Goal: Use online tool/utility: Utilize a website feature to perform a specific function

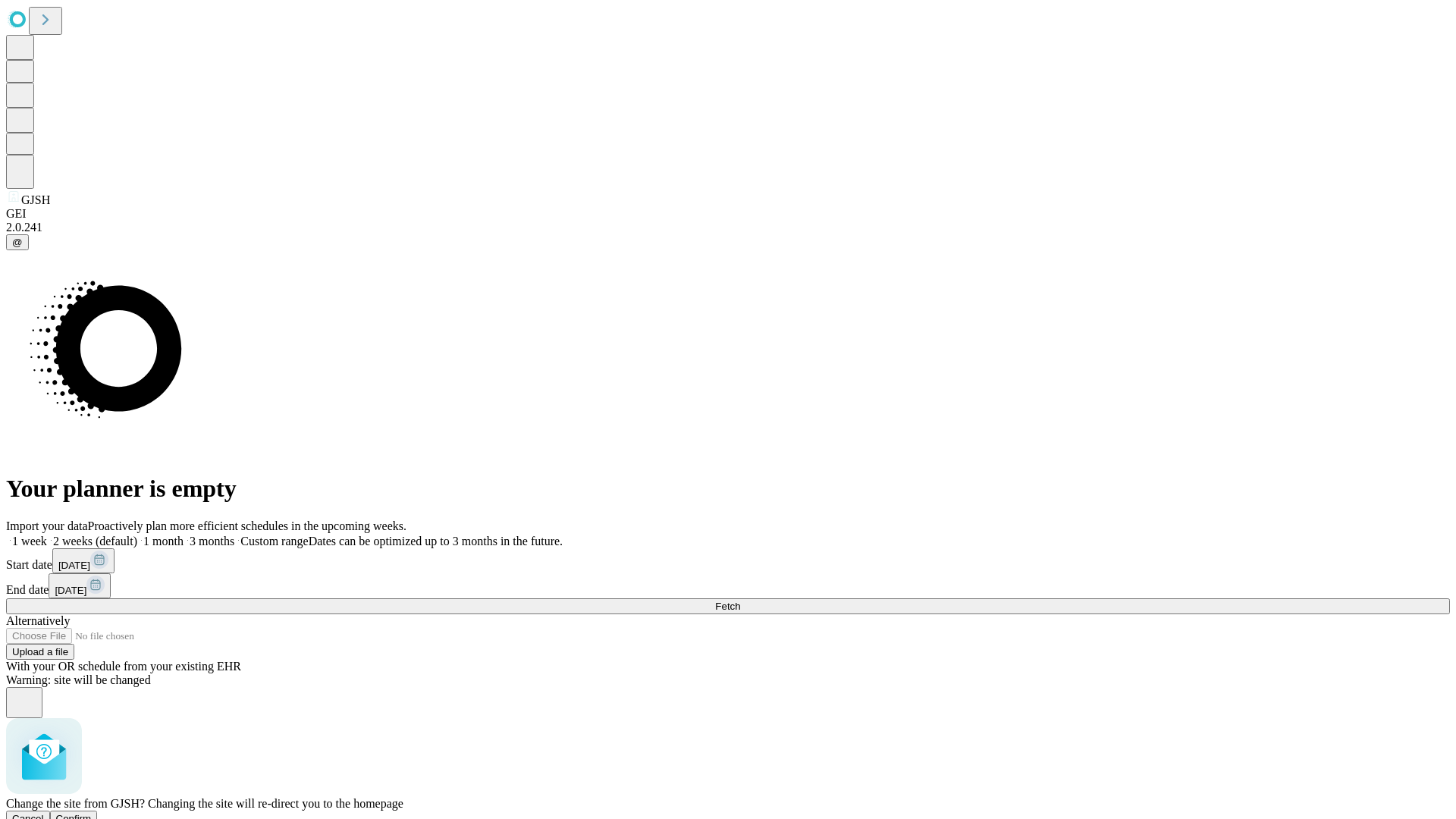
click at [91, 812] on span "Confirm" at bounding box center [74, 817] width 36 height 11
click at [47, 534] on label "1 week" at bounding box center [26, 540] width 41 height 13
click at [740, 600] on span "Fetch" at bounding box center [727, 605] width 25 height 11
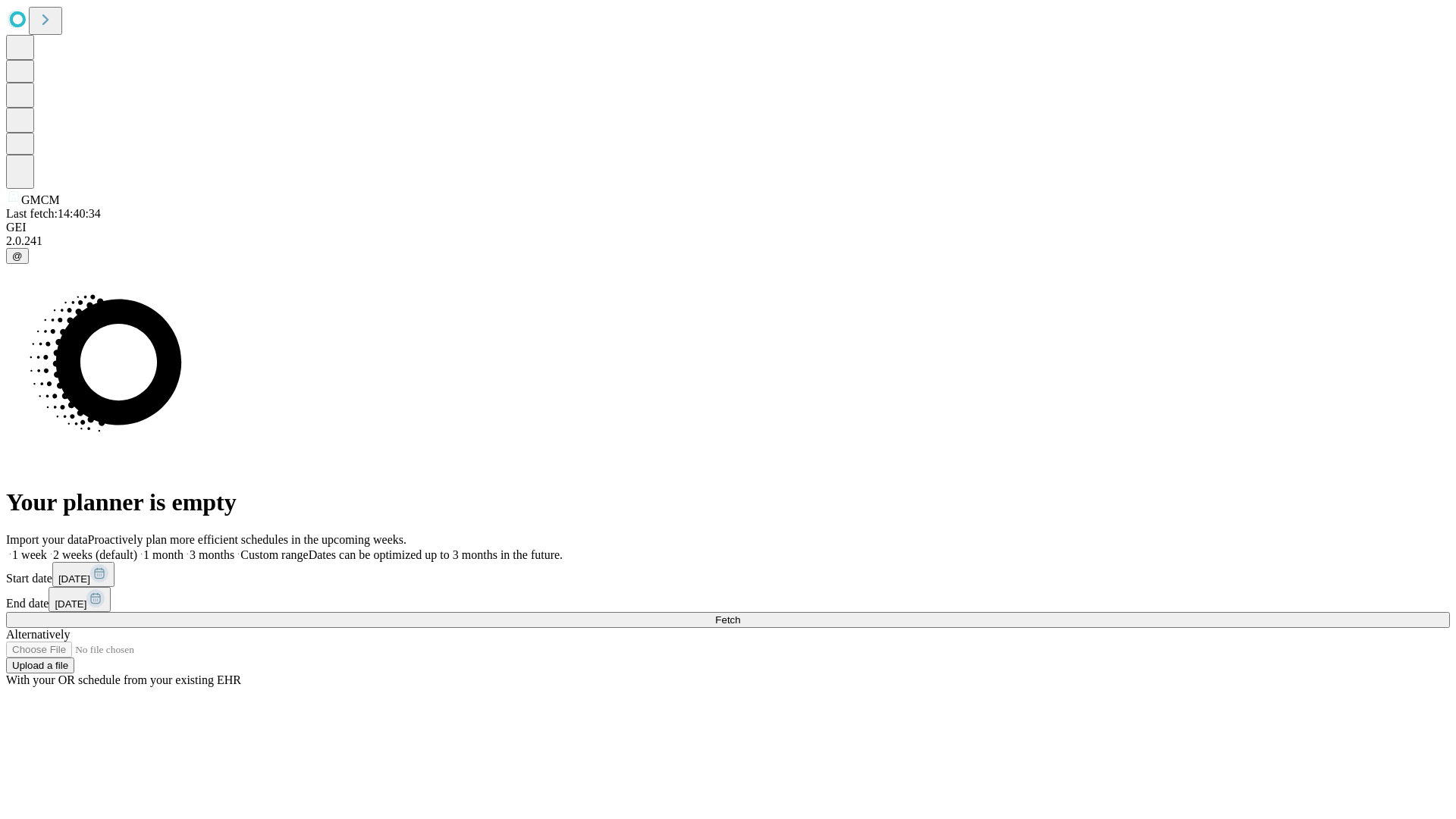
click at [47, 548] on label "1 week" at bounding box center [26, 554] width 41 height 13
click at [740, 614] on span "Fetch" at bounding box center [727, 619] width 25 height 11
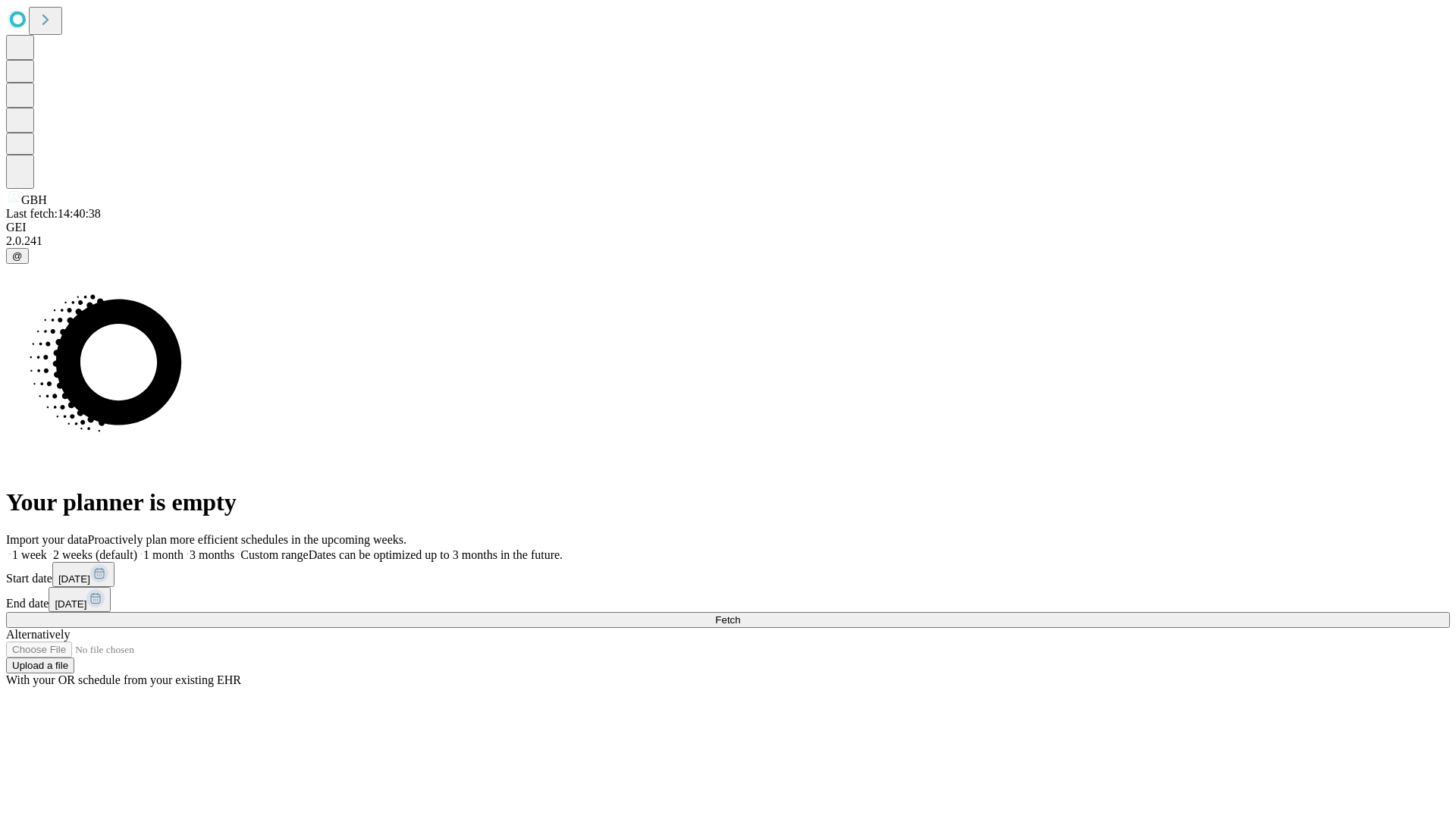
click at [740, 614] on span "Fetch" at bounding box center [727, 619] width 25 height 11
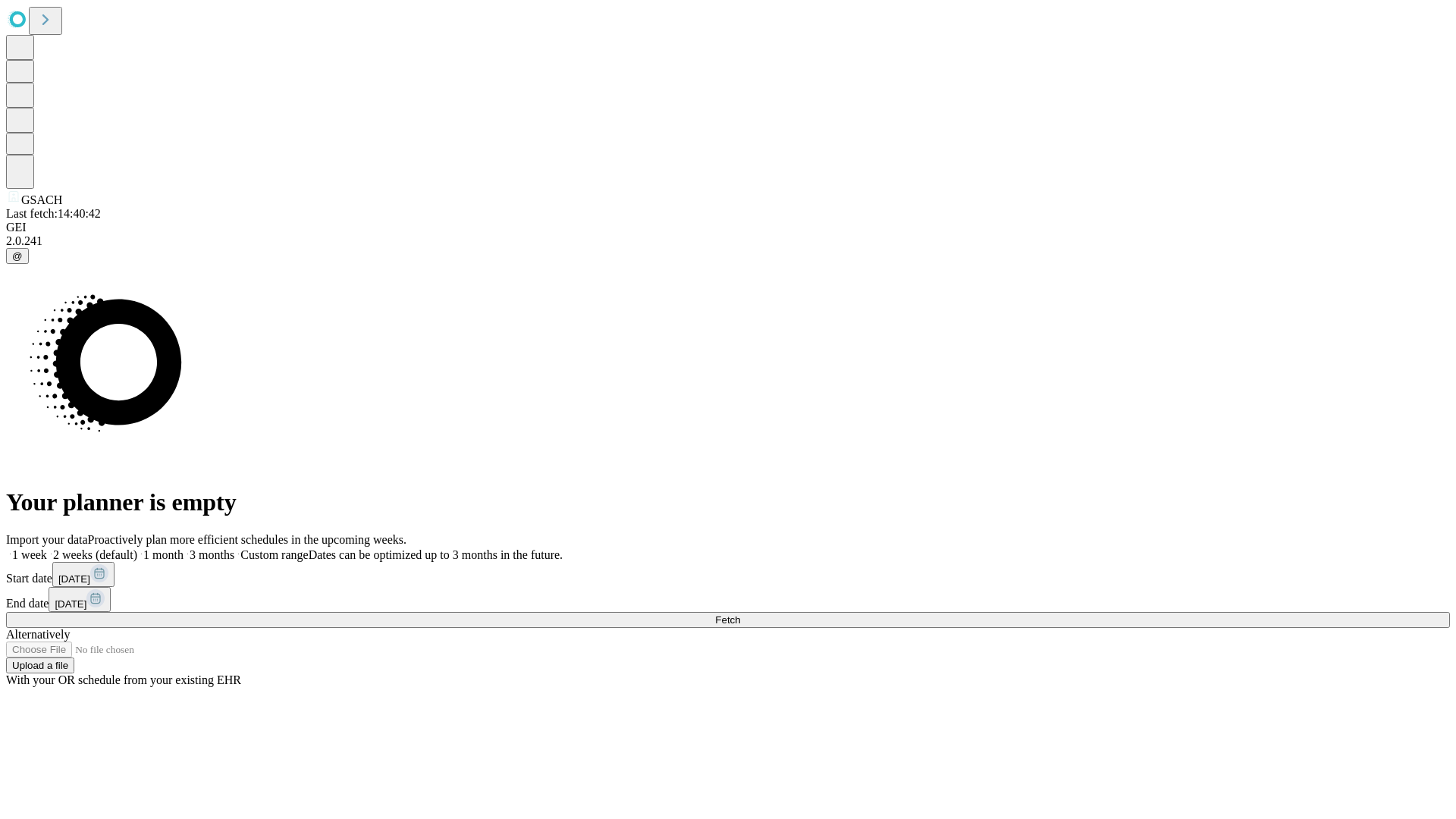
click at [47, 548] on label "1 week" at bounding box center [26, 554] width 41 height 13
click at [740, 614] on span "Fetch" at bounding box center [727, 619] width 25 height 11
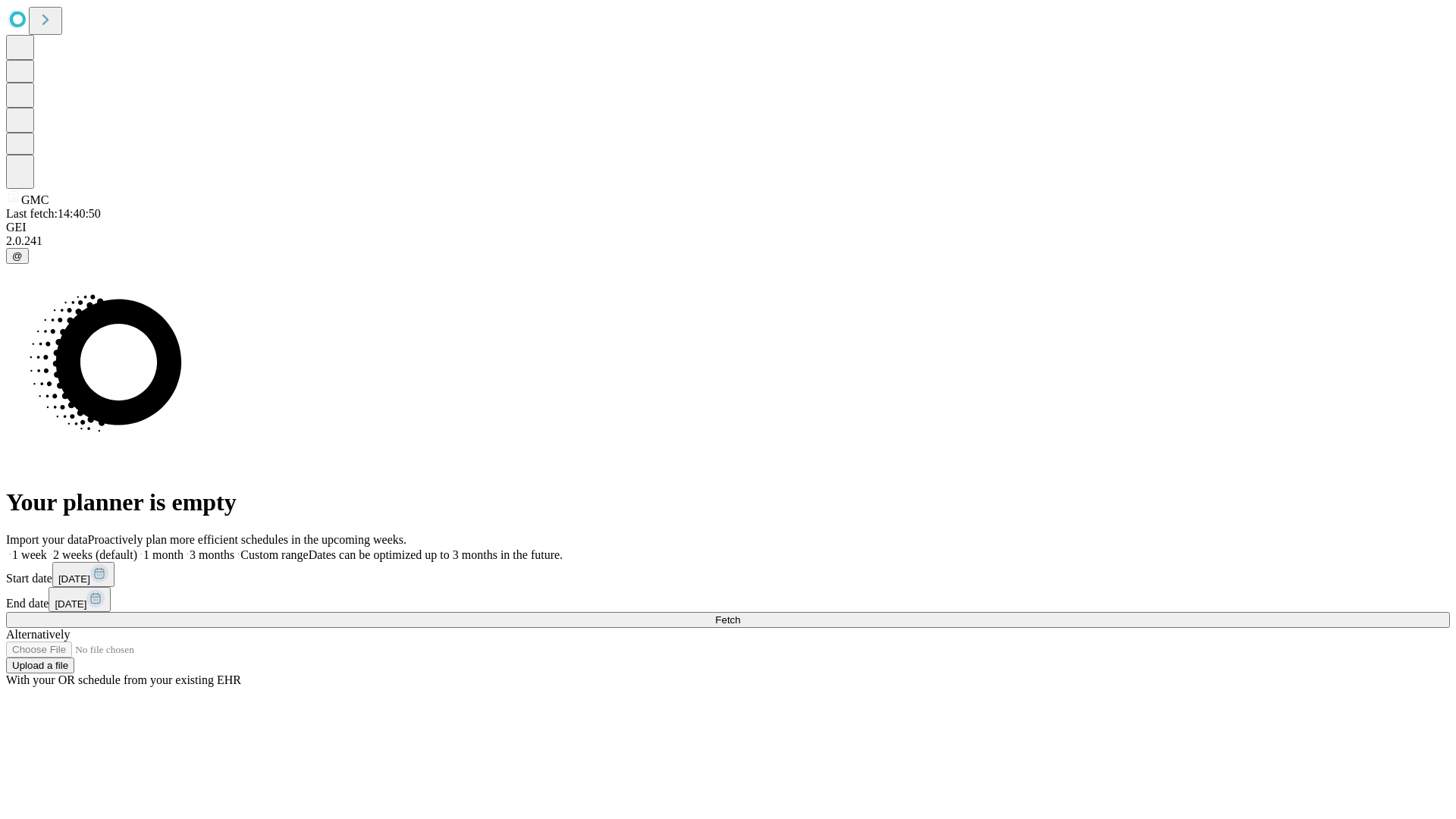
click at [47, 548] on label "1 week" at bounding box center [26, 554] width 41 height 13
click at [740, 614] on span "Fetch" at bounding box center [727, 619] width 25 height 11
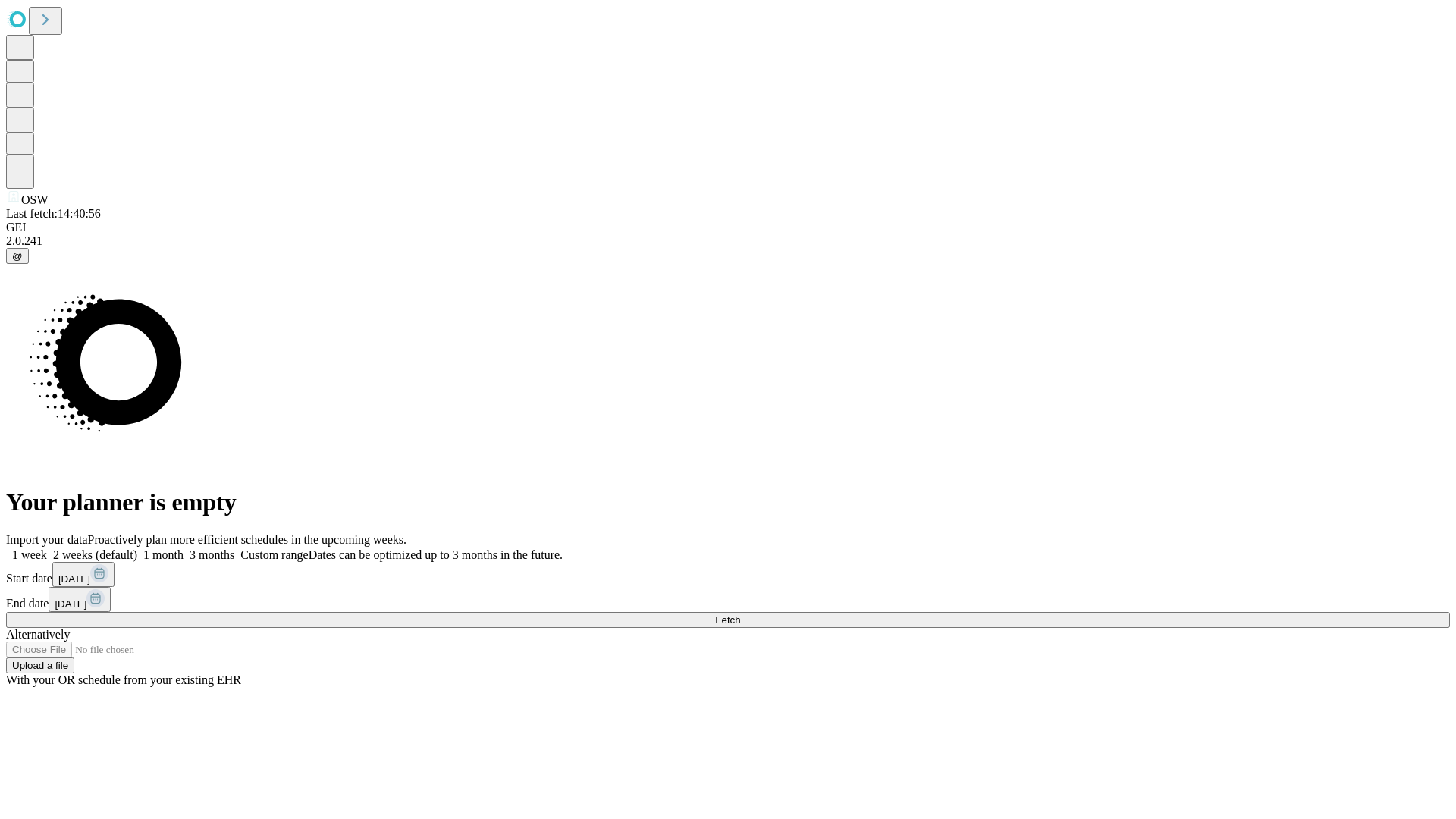
click at [47, 548] on label "1 week" at bounding box center [26, 554] width 41 height 13
click at [740, 614] on span "Fetch" at bounding box center [727, 619] width 25 height 11
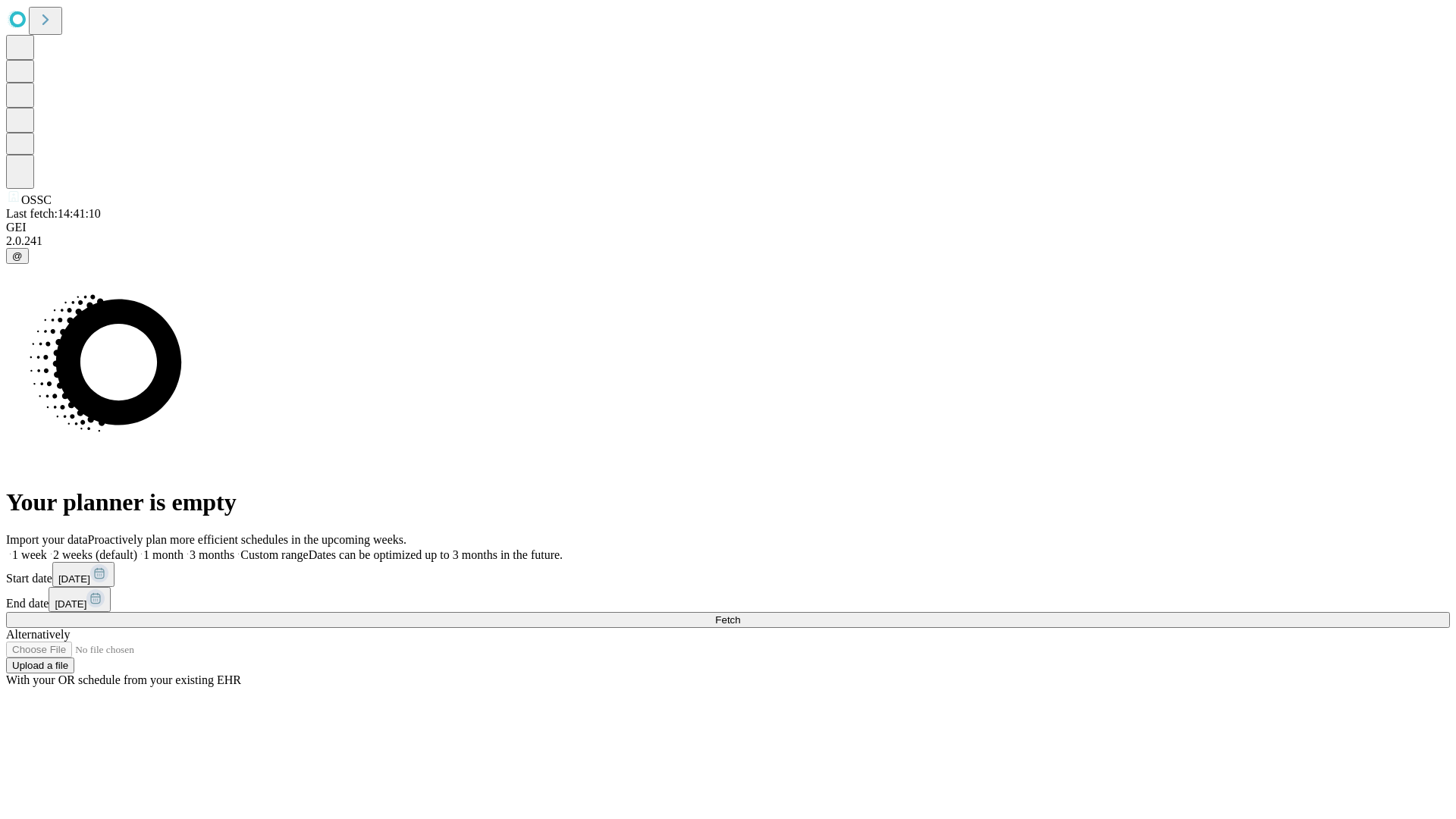
click at [47, 548] on label "1 week" at bounding box center [26, 554] width 41 height 13
click at [740, 614] on span "Fetch" at bounding box center [727, 619] width 25 height 11
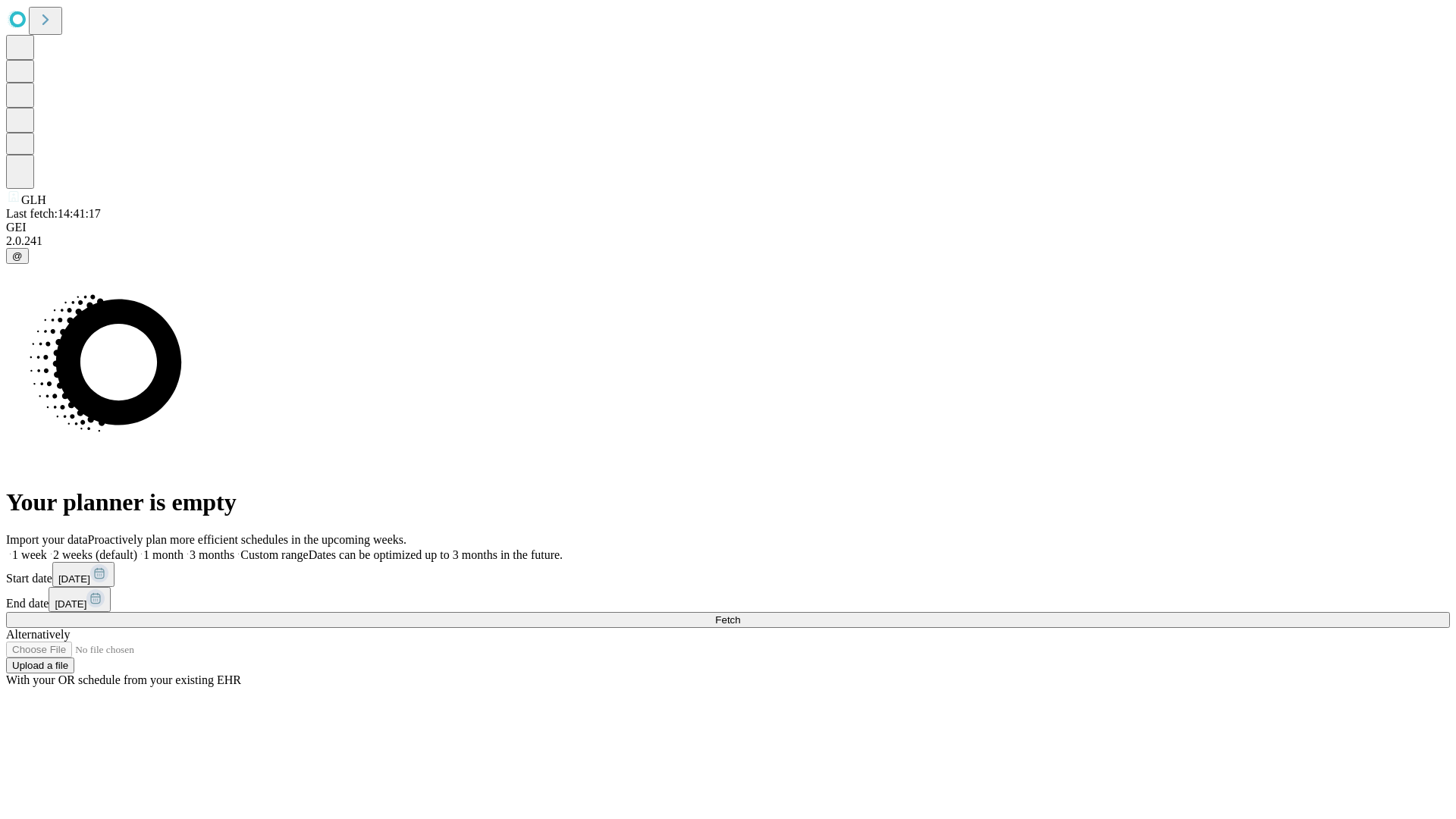
click at [47, 548] on label "1 week" at bounding box center [26, 554] width 41 height 13
click at [740, 614] on span "Fetch" at bounding box center [727, 619] width 25 height 11
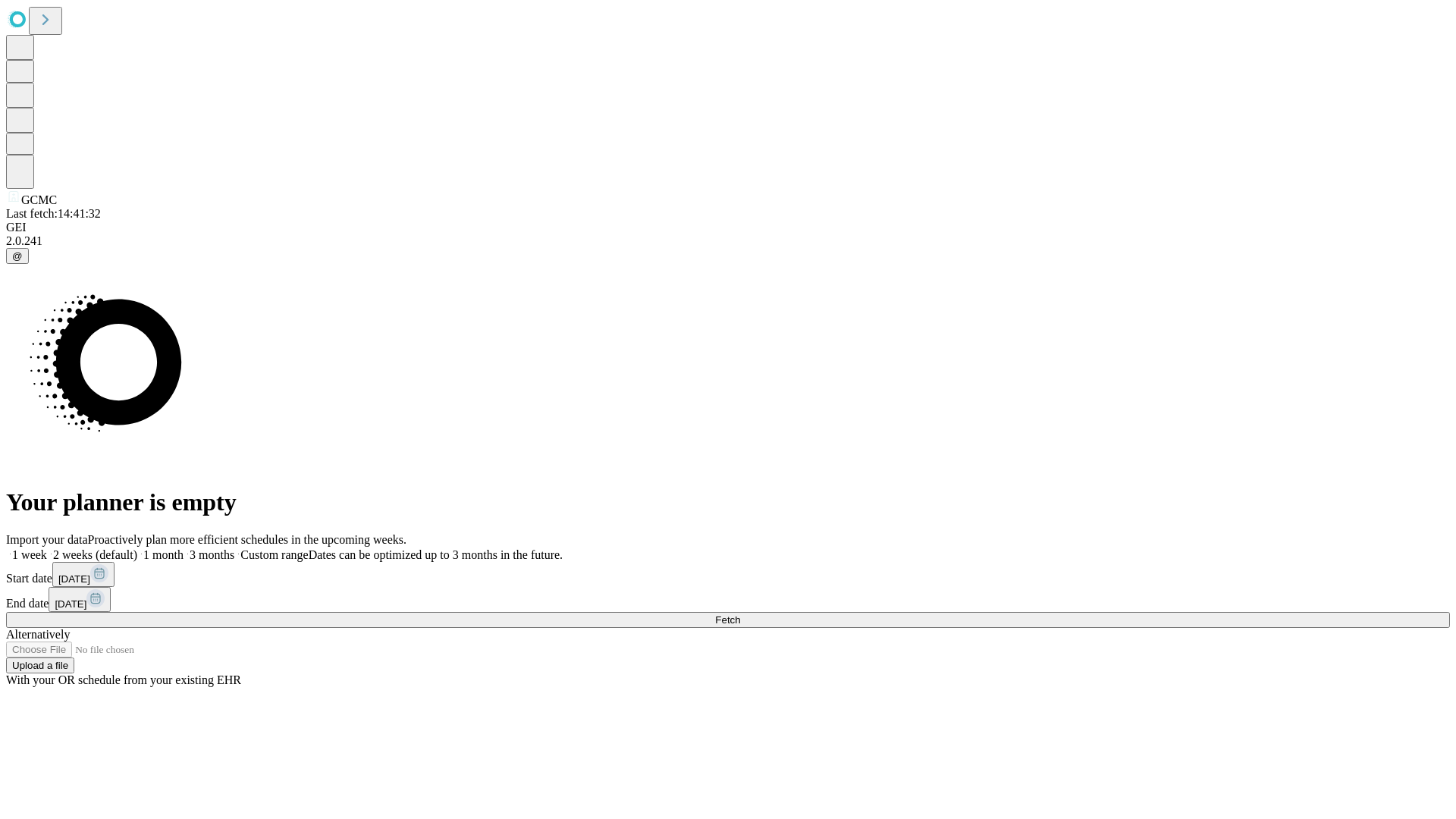
click at [740, 614] on span "Fetch" at bounding box center [727, 619] width 25 height 11
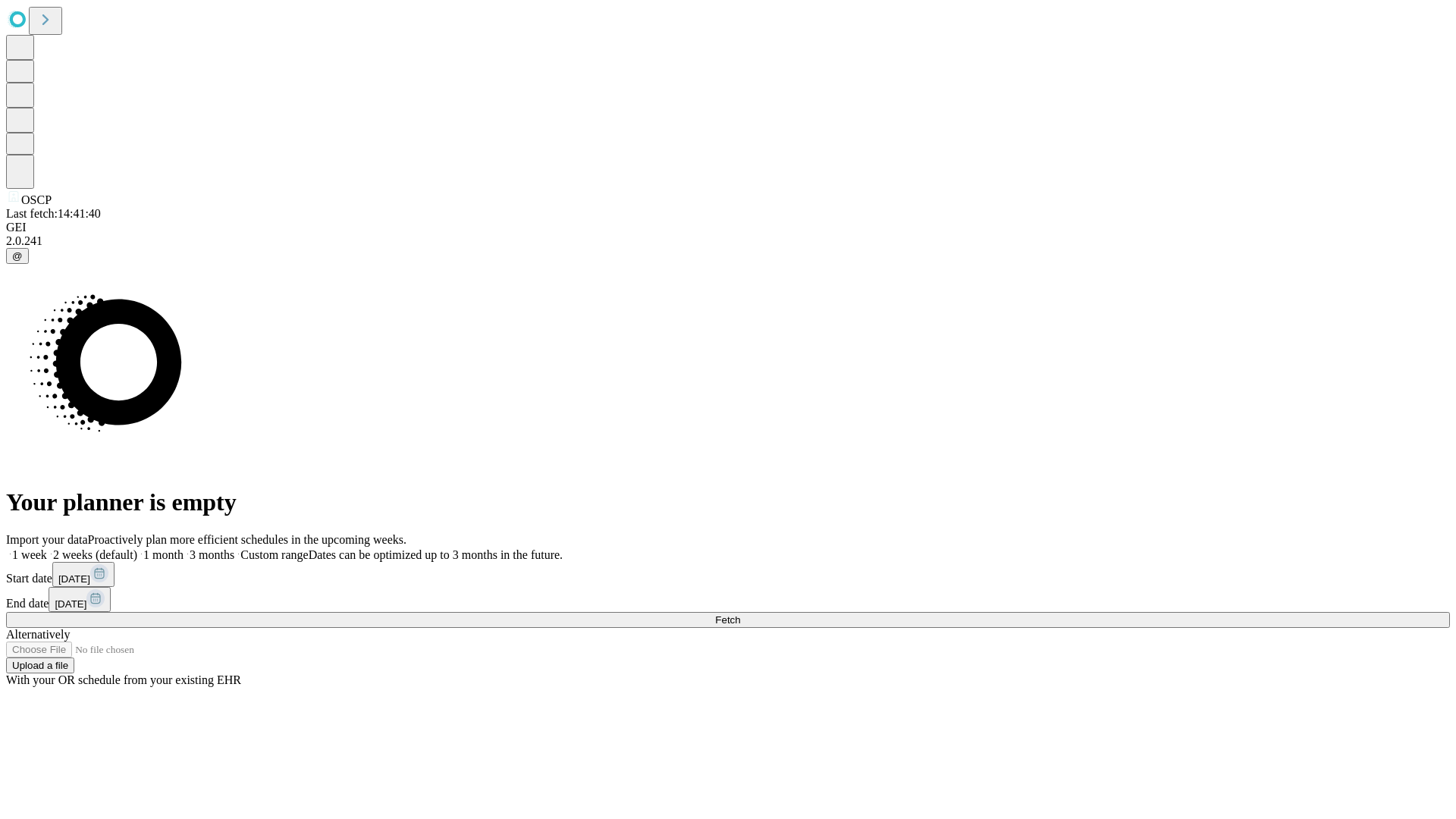
click at [47, 548] on label "1 week" at bounding box center [26, 554] width 41 height 13
click at [740, 614] on span "Fetch" at bounding box center [727, 619] width 25 height 11
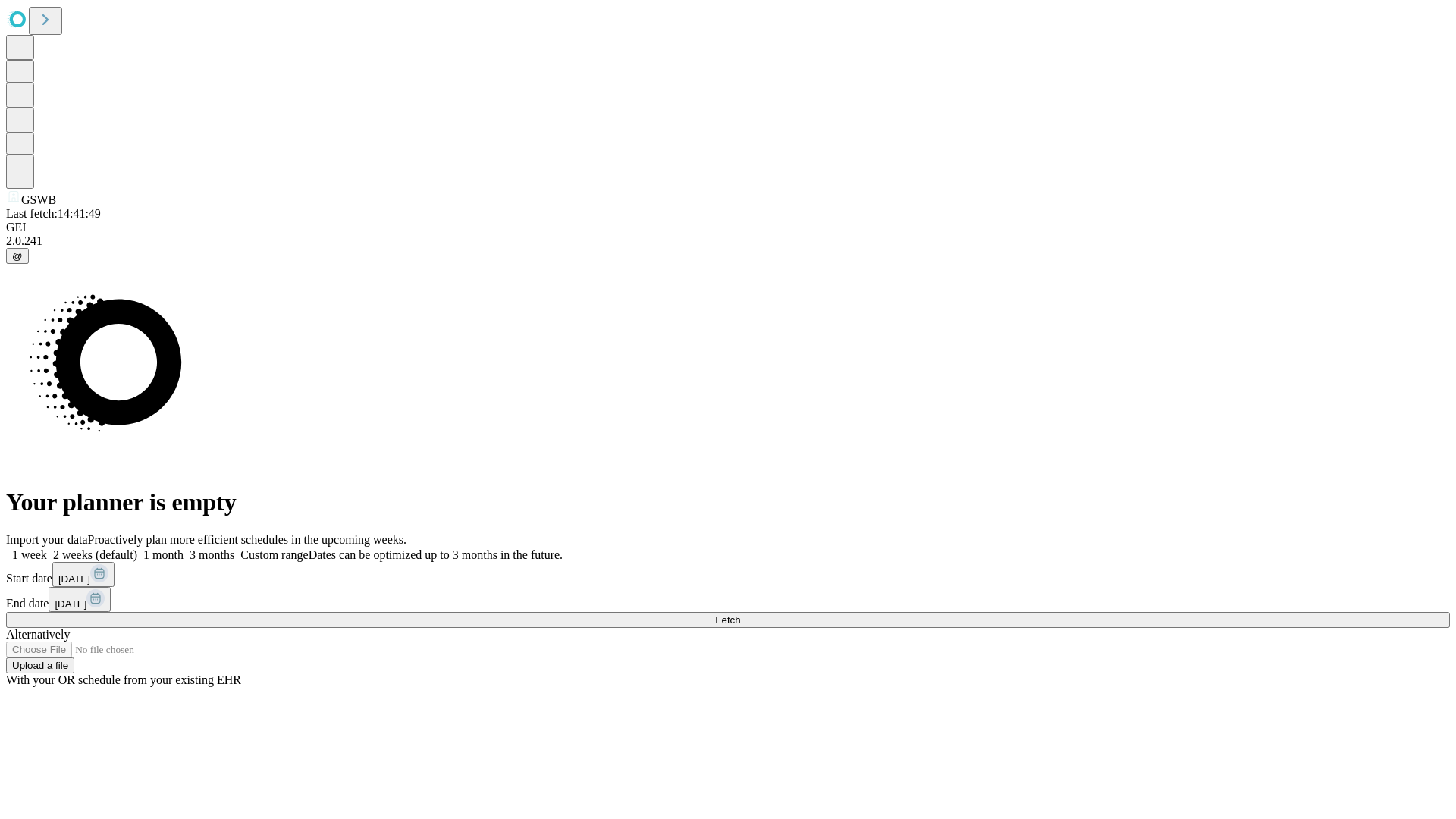
click at [740, 614] on span "Fetch" at bounding box center [727, 619] width 25 height 11
